Goal: Navigation & Orientation: Find specific page/section

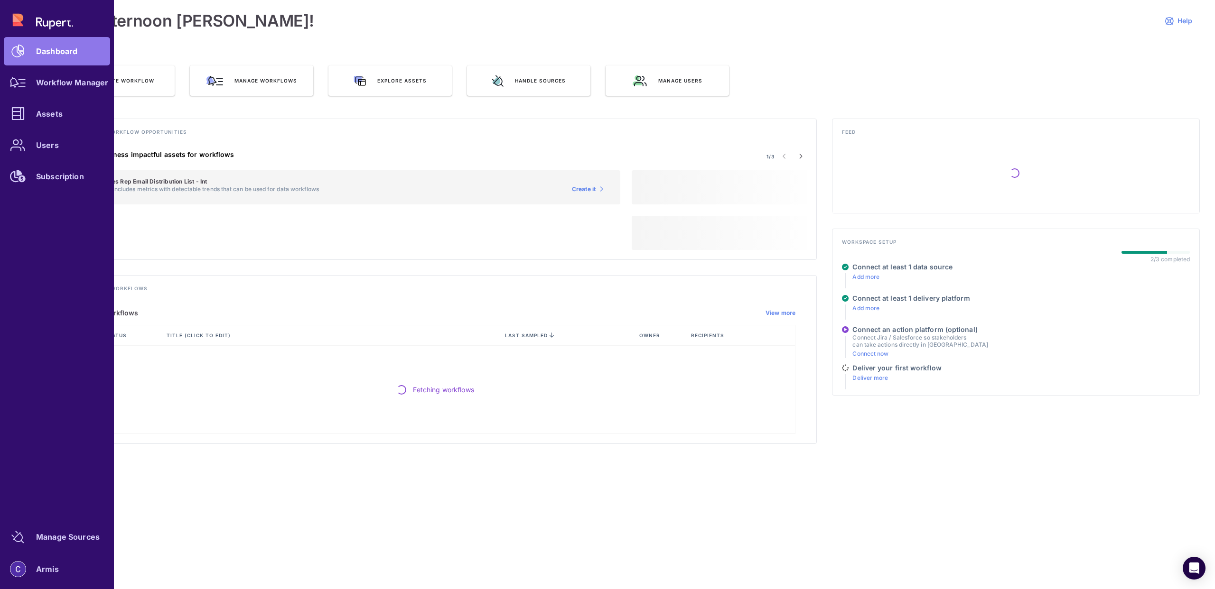
click at [22, 19] on div "Dashboard Workflow Manager Assets Users Subscription" at bounding box center [57, 98] width 106 height 185
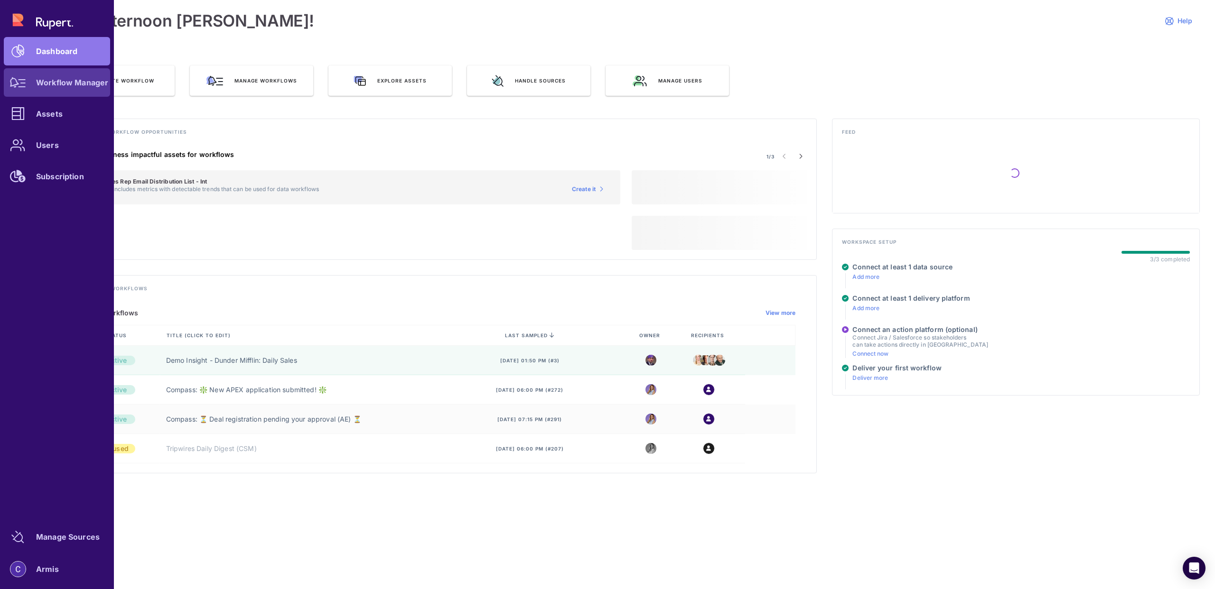
click at [17, 80] on icon at bounding box center [18, 82] width 16 height 10
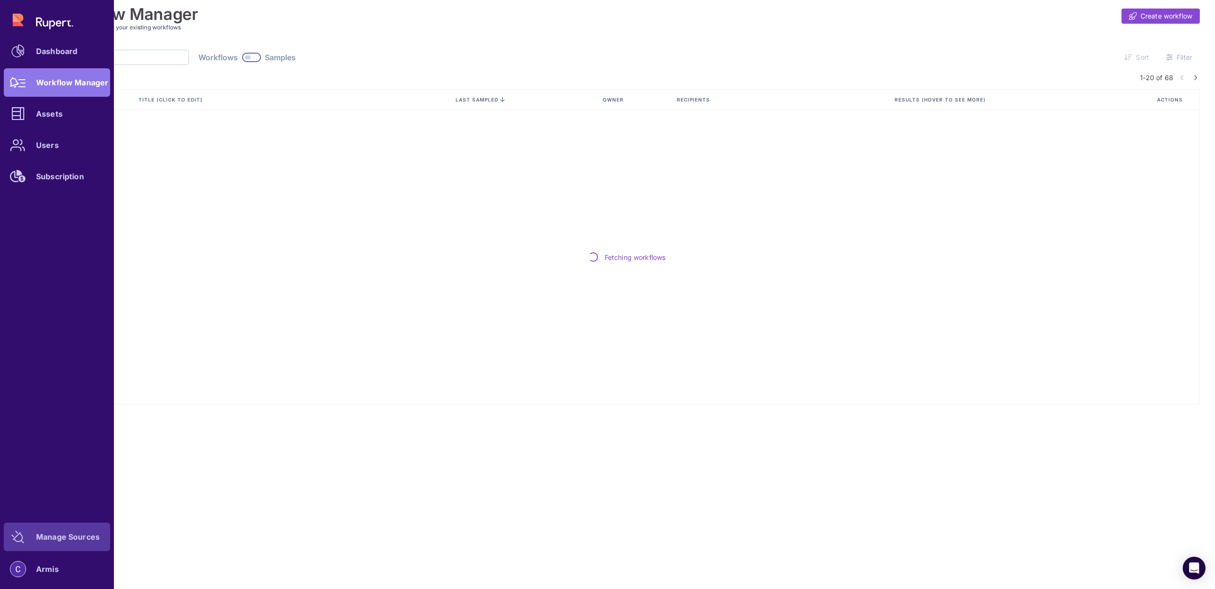
click at [19, 535] on icon at bounding box center [17, 537] width 13 height 13
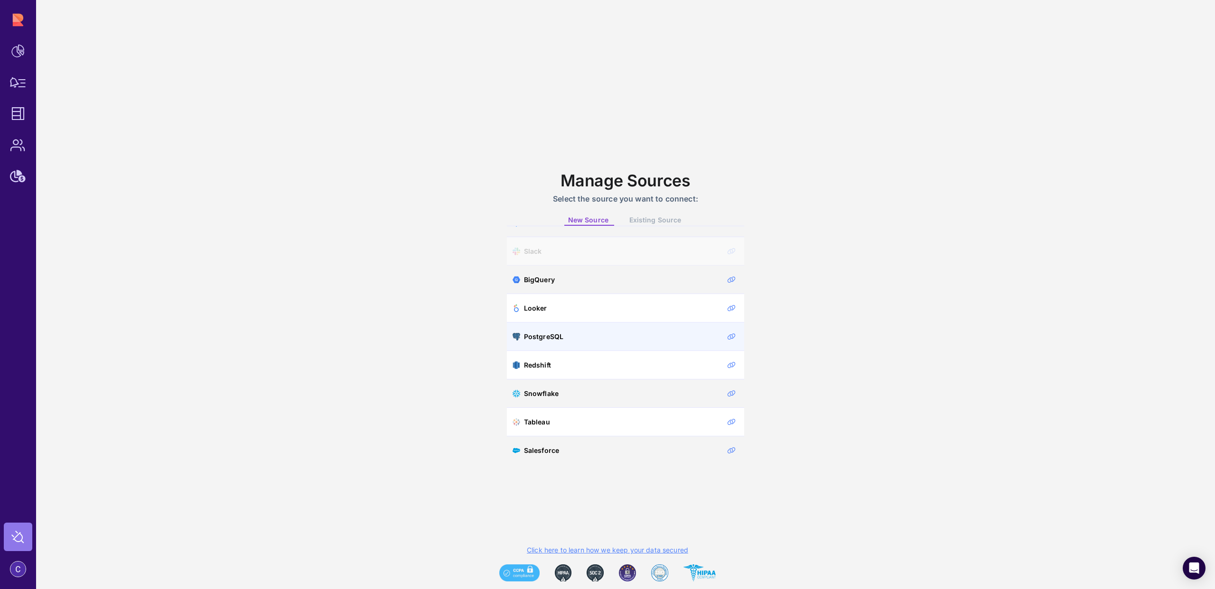
scroll to position [49, 0]
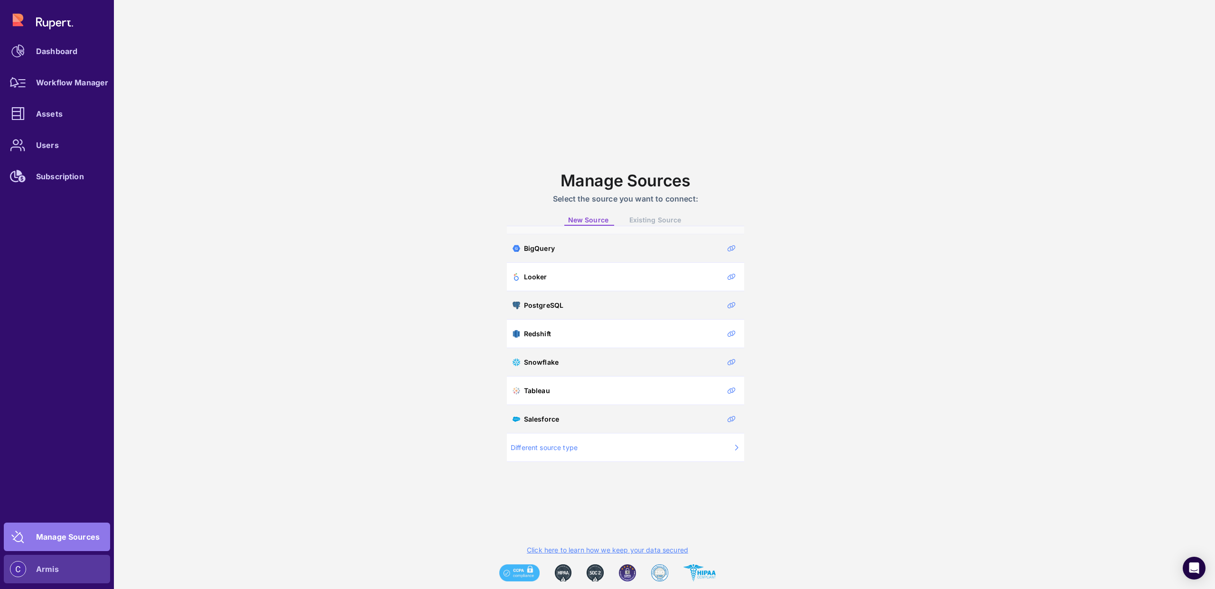
click at [19, 566] on img at bounding box center [17, 569] width 15 height 15
click at [20, 25] on div "Dashboard Workflow Manager Assets Users Subscription" at bounding box center [57, 98] width 106 height 185
